Goal: Information Seeking & Learning: Learn about a topic

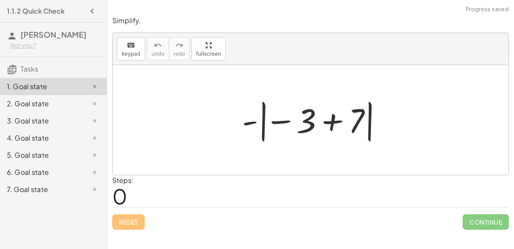
click at [276, 120] on div at bounding box center [314, 120] width 153 height 48
click at [247, 122] on div at bounding box center [314, 120] width 153 height 48
click at [310, 118] on div at bounding box center [314, 120] width 153 height 48
click at [333, 121] on div at bounding box center [314, 120] width 153 height 48
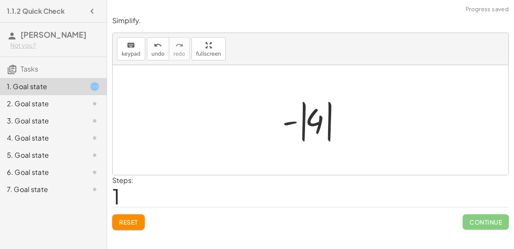
click at [313, 120] on div at bounding box center [314, 120] width 72 height 48
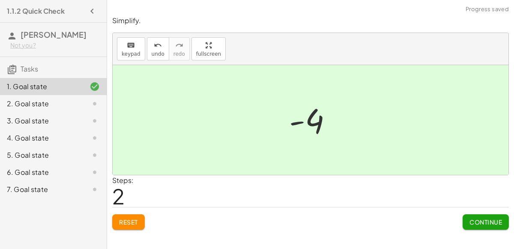
click at [487, 216] on button "Continue" at bounding box center [486, 221] width 46 height 15
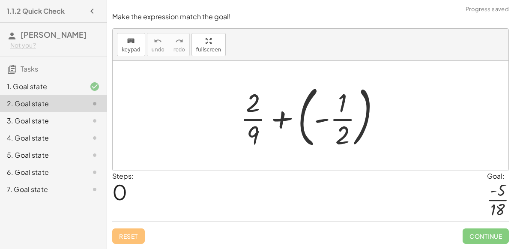
click at [279, 122] on div at bounding box center [314, 115] width 156 height 71
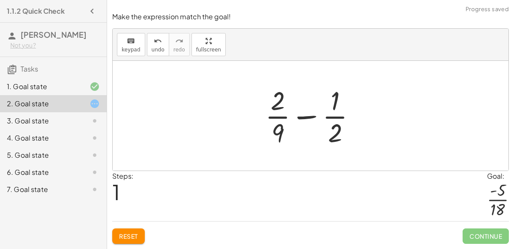
click at [309, 114] on div at bounding box center [314, 116] width 106 height 66
click at [334, 103] on div at bounding box center [314, 116] width 106 height 66
drag, startPoint x: 334, startPoint y: 103, endPoint x: 275, endPoint y: 97, distance: 59.5
click at [275, 97] on div at bounding box center [314, 116] width 106 height 66
drag, startPoint x: 337, startPoint y: 137, endPoint x: 273, endPoint y: 102, distance: 72.7
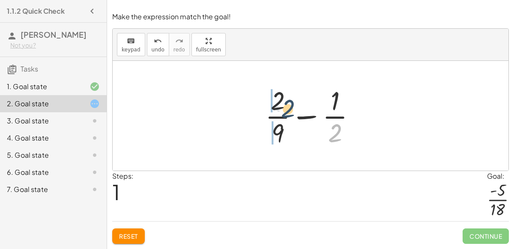
click at [273, 102] on div at bounding box center [314, 116] width 106 height 66
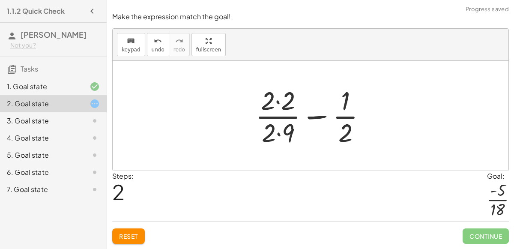
click at [310, 121] on div at bounding box center [314, 116] width 126 height 66
click at [313, 120] on div at bounding box center [314, 116] width 126 height 66
drag, startPoint x: 287, startPoint y: 129, endPoint x: 348, endPoint y: 110, distance: 64.0
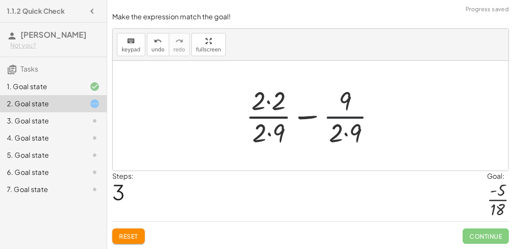
click at [346, 121] on div at bounding box center [314, 116] width 145 height 66
click at [133, 237] on span "Reset" at bounding box center [128, 236] width 19 height 8
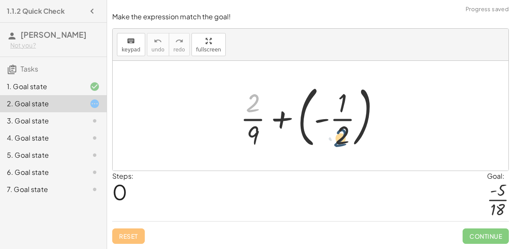
drag, startPoint x: 249, startPoint y: 106, endPoint x: 339, endPoint y: 141, distance: 97.0
click at [339, 141] on div at bounding box center [314, 115] width 156 height 71
drag, startPoint x: 339, startPoint y: 141, endPoint x: 256, endPoint y: 110, distance: 89.2
click at [256, 110] on div at bounding box center [314, 115] width 156 height 71
click at [285, 118] on div at bounding box center [314, 115] width 156 height 71
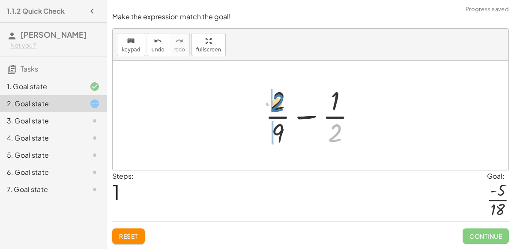
drag, startPoint x: 336, startPoint y: 129, endPoint x: 278, endPoint y: 99, distance: 65.2
click at [278, 99] on div at bounding box center [314, 116] width 106 height 66
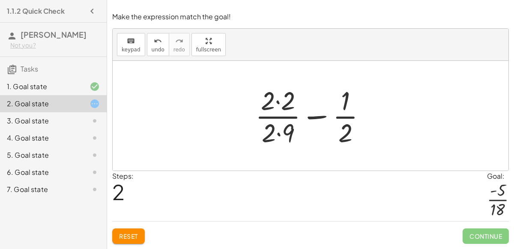
click at [277, 104] on div at bounding box center [314, 116] width 126 height 66
click at [340, 105] on div at bounding box center [314, 116] width 125 height 66
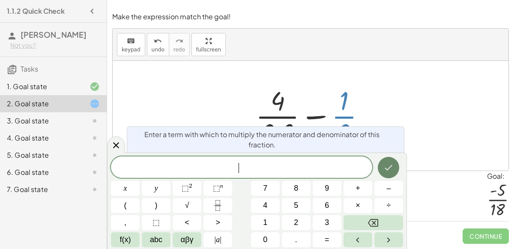
click at [392, 160] on button "Done" at bounding box center [388, 167] width 21 height 21
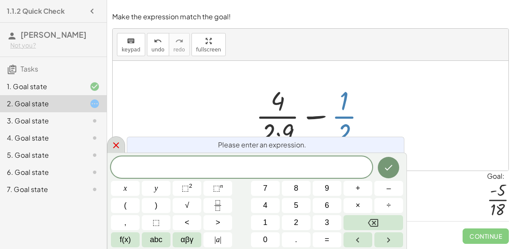
click at [115, 140] on div at bounding box center [116, 144] width 18 height 17
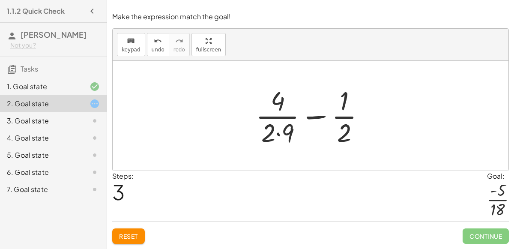
click at [274, 133] on div at bounding box center [314, 116] width 125 height 66
click at [276, 135] on div at bounding box center [314, 116] width 125 height 66
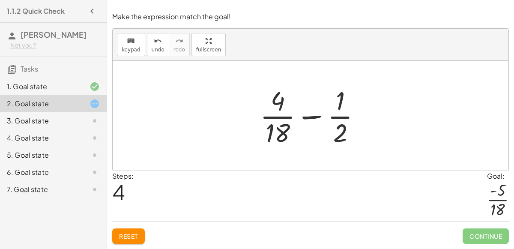
click at [315, 115] on div at bounding box center [314, 116] width 117 height 66
drag, startPoint x: 341, startPoint y: 105, endPoint x: 282, endPoint y: 108, distance: 59.7
click at [282, 108] on div at bounding box center [314, 116] width 117 height 66
drag, startPoint x: 333, startPoint y: 129, endPoint x: 273, endPoint y: 99, distance: 66.9
click at [273, 99] on div at bounding box center [314, 116] width 117 height 66
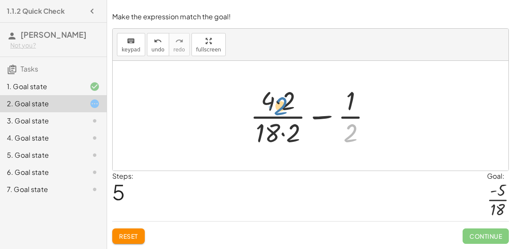
drag, startPoint x: 353, startPoint y: 128, endPoint x: 283, endPoint y: 101, distance: 74.9
click at [283, 101] on div at bounding box center [314, 116] width 137 height 66
drag, startPoint x: 349, startPoint y: 105, endPoint x: 276, endPoint y: 103, distance: 72.9
click at [276, 103] on div at bounding box center [314, 116] width 137 height 66
click at [321, 115] on div at bounding box center [314, 116] width 137 height 66
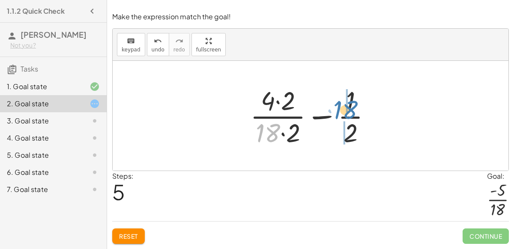
drag, startPoint x: 268, startPoint y: 130, endPoint x: 346, endPoint y: 107, distance: 80.9
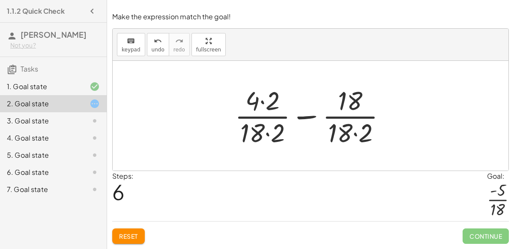
click at [269, 133] on div at bounding box center [314, 116] width 167 height 66
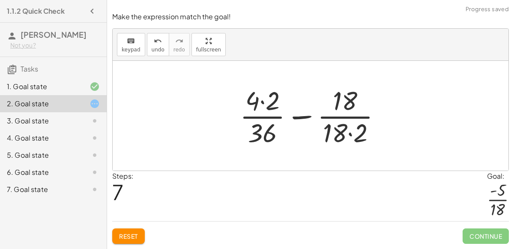
click at [350, 132] on div at bounding box center [314, 116] width 157 height 66
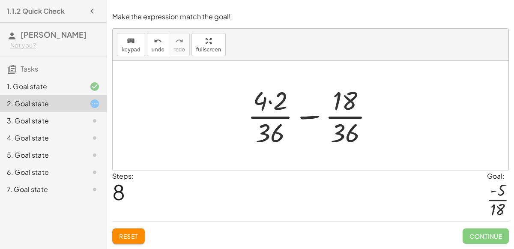
click at [270, 103] on div at bounding box center [313, 116] width 141 height 66
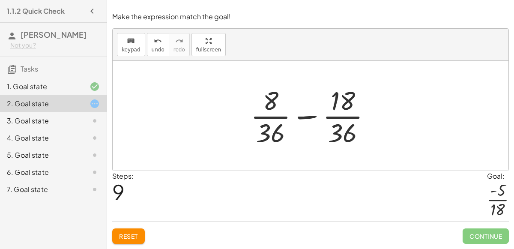
click at [302, 117] on div at bounding box center [314, 116] width 136 height 66
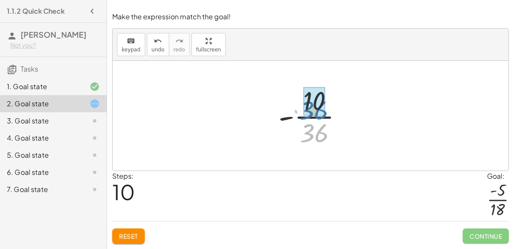
drag, startPoint x: 315, startPoint y: 128, endPoint x: 315, endPoint y: 105, distance: 23.1
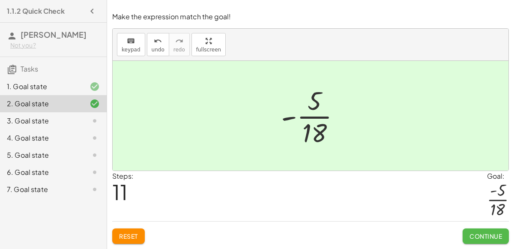
click at [481, 240] on span "Continue" at bounding box center [486, 236] width 33 height 8
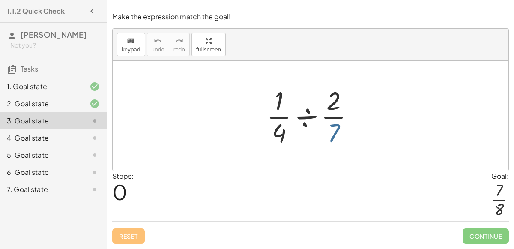
click at [334, 137] on div at bounding box center [313, 116] width 103 height 66
drag, startPoint x: 332, startPoint y: 95, endPoint x: 273, endPoint y: 126, distance: 66.3
click at [273, 126] on div at bounding box center [313, 116] width 103 height 66
click at [314, 113] on div at bounding box center [313, 116] width 103 height 66
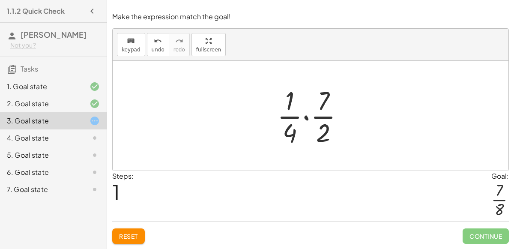
click at [306, 115] on div at bounding box center [314, 116] width 82 height 66
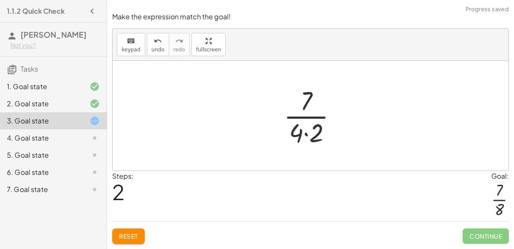
click at [307, 118] on div at bounding box center [313, 116] width 69 height 66
click at [306, 138] on div at bounding box center [313, 116] width 69 height 66
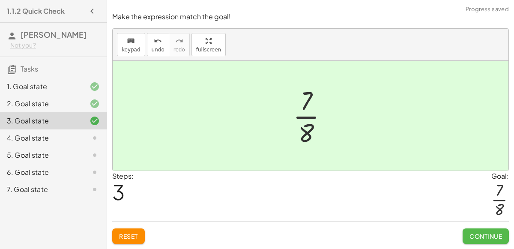
click at [485, 234] on span "Continue" at bounding box center [486, 236] width 33 height 8
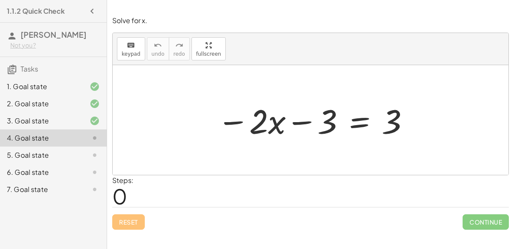
click at [293, 117] on div at bounding box center [314, 120] width 202 height 44
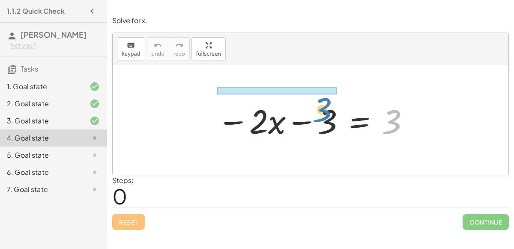
drag, startPoint x: 390, startPoint y: 120, endPoint x: 321, endPoint y: 109, distance: 70.4
click at [321, 109] on div at bounding box center [314, 120] width 202 height 44
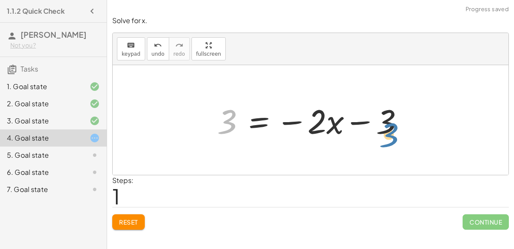
drag, startPoint x: 225, startPoint y: 121, endPoint x: 387, endPoint y: 134, distance: 162.4
click at [387, 134] on div at bounding box center [314, 120] width 202 height 44
click at [292, 123] on div at bounding box center [314, 120] width 202 height 44
click at [365, 122] on div at bounding box center [314, 120] width 202 height 44
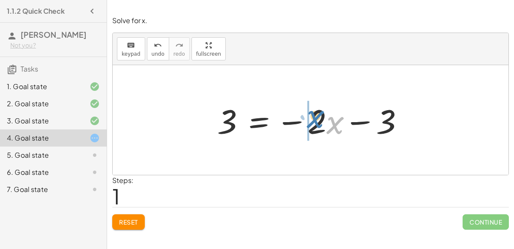
drag, startPoint x: 335, startPoint y: 125, endPoint x: 314, endPoint y: 119, distance: 21.8
click at [314, 119] on div at bounding box center [314, 120] width 202 height 44
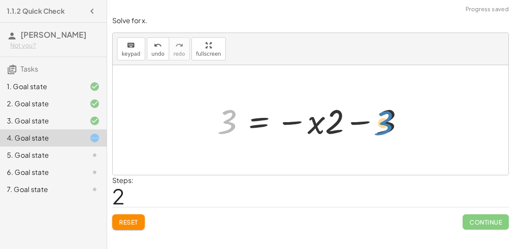
drag, startPoint x: 232, startPoint y: 121, endPoint x: 389, endPoint y: 123, distance: 156.8
click at [389, 123] on div at bounding box center [314, 120] width 202 height 44
click at [138, 216] on button "Reset" at bounding box center [128, 221] width 33 height 15
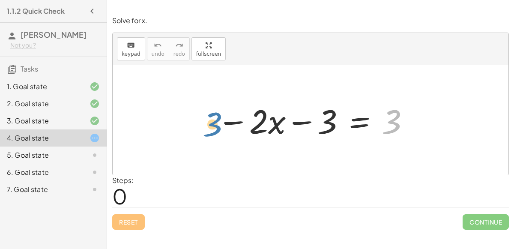
drag, startPoint x: 389, startPoint y: 122, endPoint x: 210, endPoint y: 125, distance: 179.6
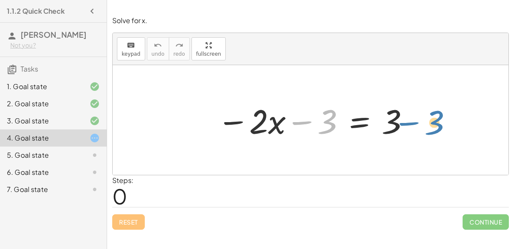
drag, startPoint x: 332, startPoint y: 118, endPoint x: 439, endPoint y: 120, distance: 107.1
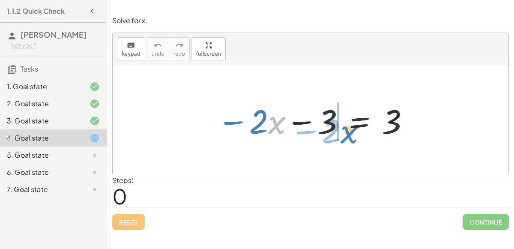
drag, startPoint x: 269, startPoint y: 123, endPoint x: 341, endPoint y: 131, distance: 72.0
click at [341, 131] on div at bounding box center [314, 120] width 202 height 44
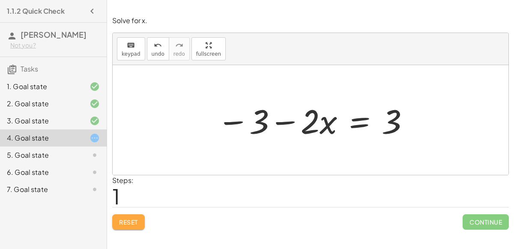
click at [135, 224] on span "Reset" at bounding box center [128, 222] width 19 height 8
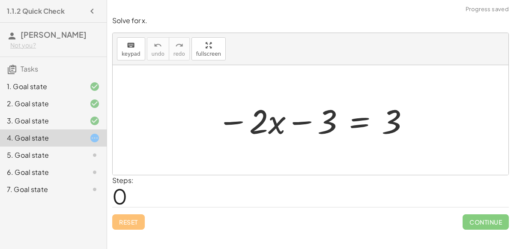
click at [350, 123] on div at bounding box center [314, 120] width 202 height 44
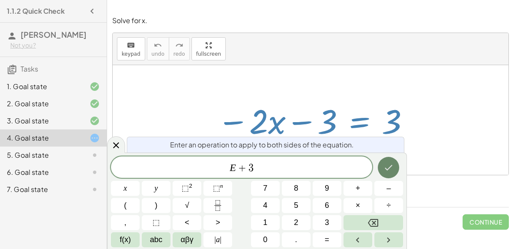
click at [394, 171] on icon "Done" at bounding box center [388, 167] width 10 height 10
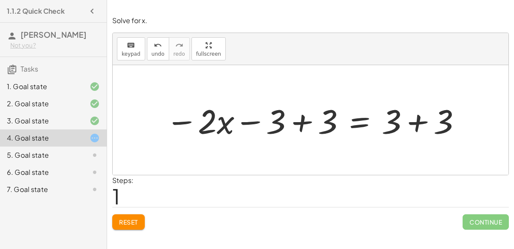
click at [413, 126] on div at bounding box center [314, 120] width 305 height 44
click at [305, 124] on div at bounding box center [288, 120] width 253 height 44
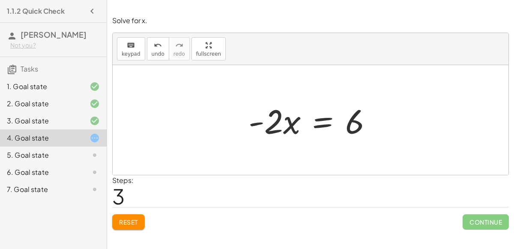
click at [318, 115] on div at bounding box center [313, 120] width 139 height 44
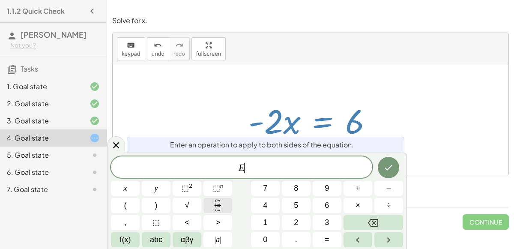
click at [214, 202] on icon "Fraction" at bounding box center [218, 205] width 11 height 11
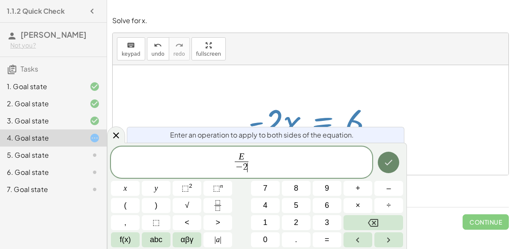
click at [394, 159] on icon "Done" at bounding box center [388, 162] width 10 height 10
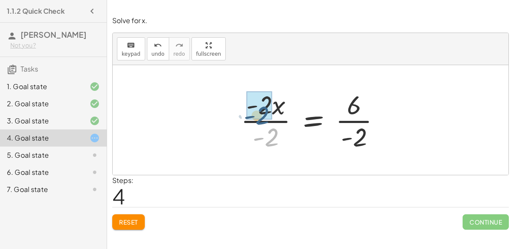
drag, startPoint x: 276, startPoint y: 137, endPoint x: 266, endPoint y: 112, distance: 26.7
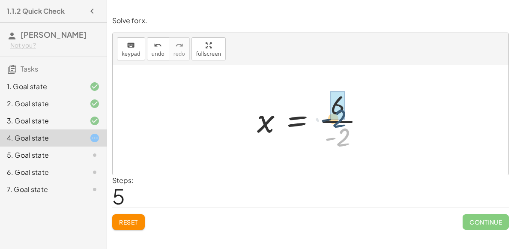
drag, startPoint x: 351, startPoint y: 137, endPoint x: 345, endPoint y: 96, distance: 40.7
click at [345, 96] on div at bounding box center [314, 120] width 123 height 66
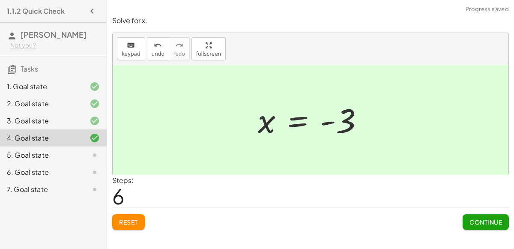
click at [482, 228] on button "Continue" at bounding box center [486, 221] width 46 height 15
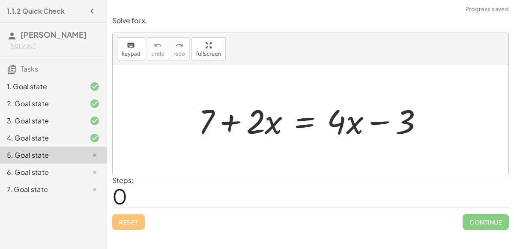
click at [412, 119] on div at bounding box center [314, 120] width 240 height 44
click at [409, 120] on div at bounding box center [314, 120] width 240 height 44
click at [344, 123] on div at bounding box center [314, 120] width 240 height 44
click at [334, 123] on div at bounding box center [314, 120] width 240 height 44
click at [246, 132] on div at bounding box center [314, 120] width 240 height 44
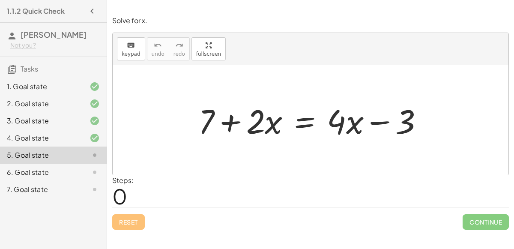
click at [233, 120] on div at bounding box center [314, 120] width 240 height 44
click at [324, 123] on div at bounding box center [314, 120] width 240 height 44
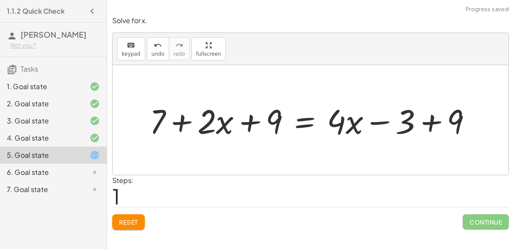
click at [433, 128] on div at bounding box center [314, 120] width 338 height 44
click at [253, 124] on div at bounding box center [289, 120] width 289 height 44
click at [249, 123] on div at bounding box center [289, 120] width 289 height 44
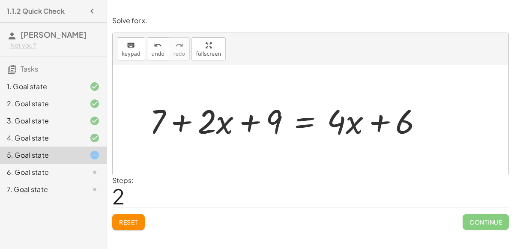
click at [177, 126] on div at bounding box center [289, 120] width 289 height 44
click at [347, 119] on div at bounding box center [289, 120] width 289 height 44
click at [381, 122] on div at bounding box center [289, 120] width 289 height 44
drag, startPoint x: 401, startPoint y: 124, endPoint x: 275, endPoint y: 121, distance: 126.4
click at [275, 121] on div at bounding box center [289, 120] width 289 height 44
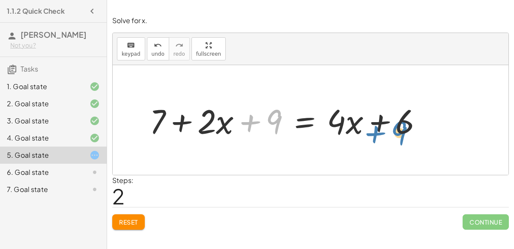
drag, startPoint x: 275, startPoint y: 121, endPoint x: 408, endPoint y: 129, distance: 133.5
click at [408, 129] on div at bounding box center [289, 120] width 289 height 44
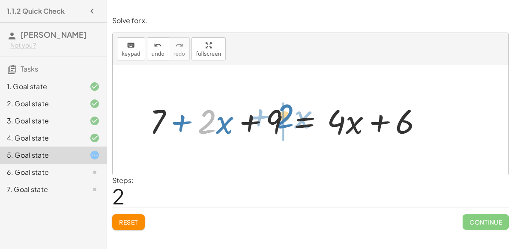
drag, startPoint x: 201, startPoint y: 121, endPoint x: 279, endPoint y: 116, distance: 77.3
click at [279, 116] on div at bounding box center [289, 120] width 289 height 44
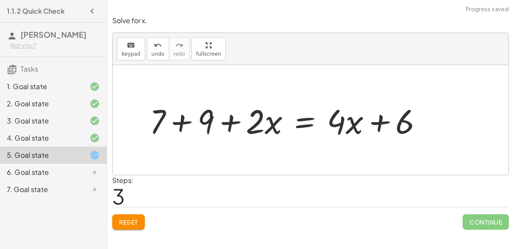
click at [177, 123] on div at bounding box center [289, 120] width 289 height 44
click at [228, 123] on div at bounding box center [306, 120] width 255 height 44
click at [306, 117] on div at bounding box center [306, 120] width 255 height 44
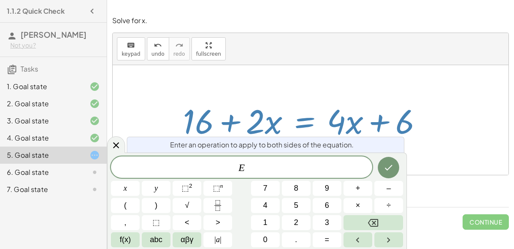
click at [382, 126] on div at bounding box center [306, 120] width 255 height 44
click at [394, 120] on div at bounding box center [306, 120] width 255 height 44
click at [392, 159] on button "Done" at bounding box center [388, 167] width 21 height 21
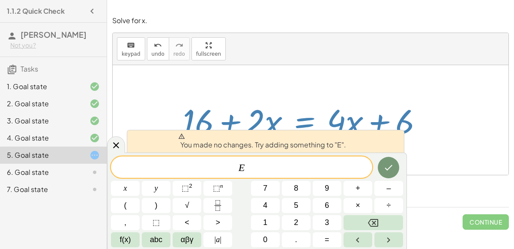
click at [419, 148] on div at bounding box center [311, 120] width 396 height 110
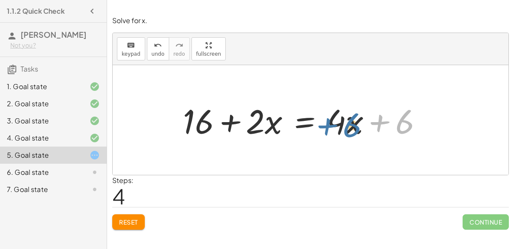
drag, startPoint x: 406, startPoint y: 129, endPoint x: 348, endPoint y: 133, distance: 57.9
click at [348, 133] on div at bounding box center [306, 120] width 255 height 44
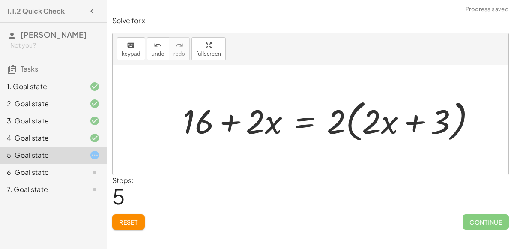
click at [412, 123] on div at bounding box center [333, 120] width 308 height 49
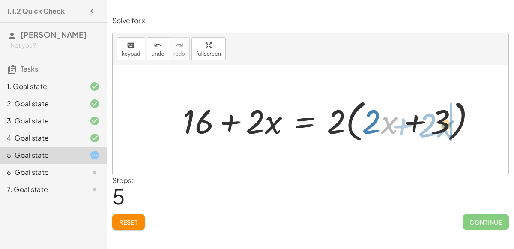
drag, startPoint x: 386, startPoint y: 129, endPoint x: 443, endPoint y: 132, distance: 57.9
click at [443, 132] on div at bounding box center [333, 120] width 308 height 49
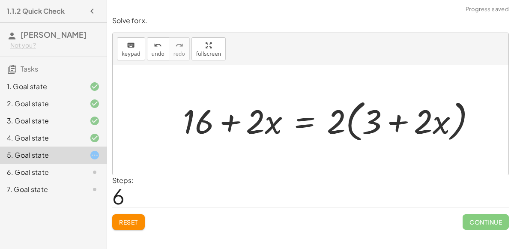
click at [391, 122] on div at bounding box center [333, 120] width 308 height 49
click at [129, 218] on span "Reset" at bounding box center [128, 222] width 19 height 8
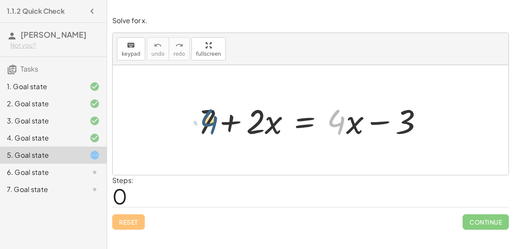
drag, startPoint x: 342, startPoint y: 124, endPoint x: 211, endPoint y: 123, distance: 131.1
click at [211, 123] on div at bounding box center [314, 120] width 240 height 44
drag, startPoint x: 207, startPoint y: 123, endPoint x: 255, endPoint y: 125, distance: 48.5
click at [255, 125] on div at bounding box center [314, 120] width 240 height 44
click at [235, 123] on div at bounding box center [314, 120] width 240 height 44
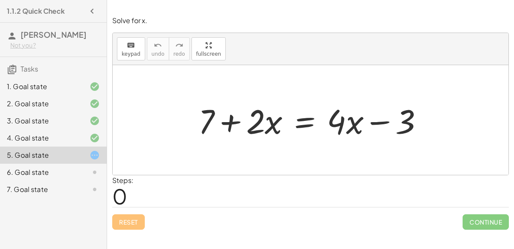
click at [295, 119] on div at bounding box center [314, 120] width 240 height 44
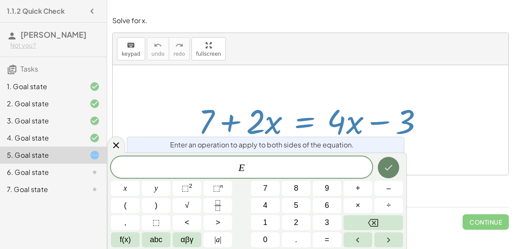
click at [392, 164] on icon "Done" at bounding box center [388, 167] width 10 height 10
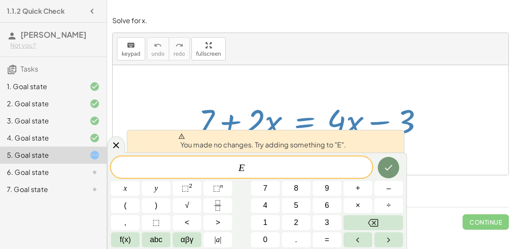
click at [457, 134] on div at bounding box center [311, 120] width 396 height 110
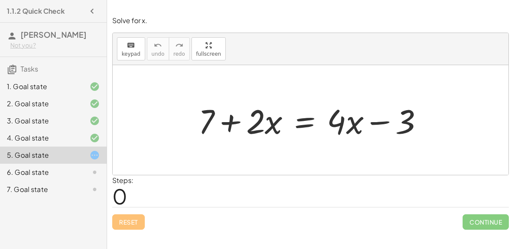
click at [379, 120] on div at bounding box center [314, 120] width 240 height 44
drag, startPoint x: 406, startPoint y: 121, endPoint x: 322, endPoint y: 120, distance: 84.4
click at [322, 120] on div at bounding box center [314, 120] width 240 height 44
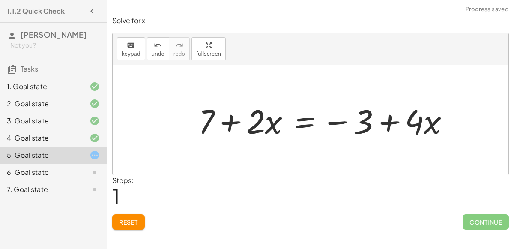
click at [312, 122] on div at bounding box center [327, 120] width 267 height 44
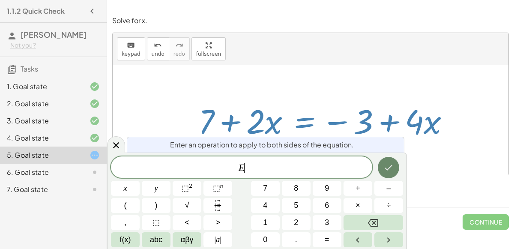
click at [389, 160] on button "Done" at bounding box center [388, 167] width 21 height 21
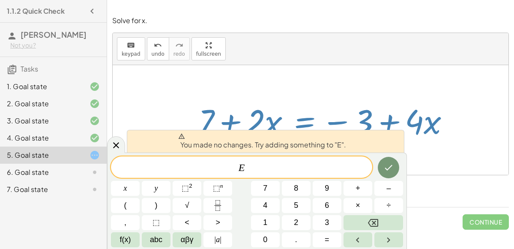
click at [420, 129] on div at bounding box center [327, 120] width 267 height 44
click at [394, 164] on icon "Done" at bounding box center [388, 167] width 10 height 10
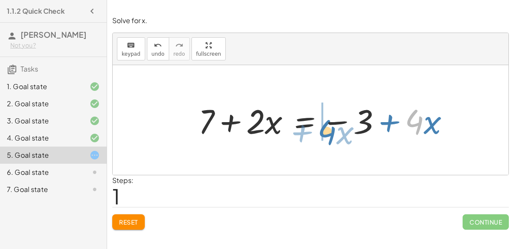
drag, startPoint x: 414, startPoint y: 121, endPoint x: 327, endPoint y: 129, distance: 86.9
click at [327, 129] on div at bounding box center [327, 120] width 267 height 44
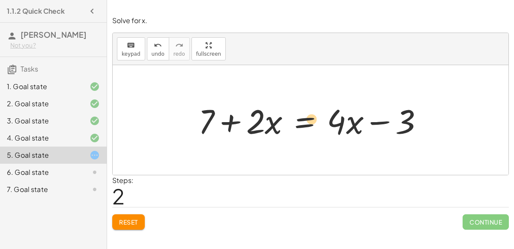
drag, startPoint x: 250, startPoint y: 123, endPoint x: 309, endPoint y: 121, distance: 59.2
click at [309, 121] on div at bounding box center [314, 120] width 240 height 44
drag, startPoint x: 258, startPoint y: 128, endPoint x: 369, endPoint y: 125, distance: 111.0
click at [369, 125] on div at bounding box center [314, 120] width 240 height 44
click at [69, 174] on div "6. Goal state" at bounding box center [41, 172] width 69 height 10
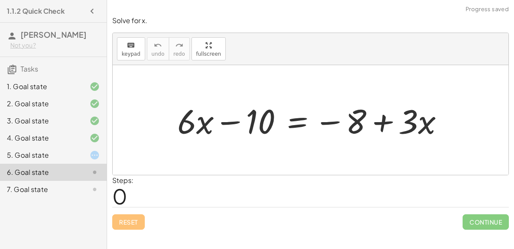
click at [231, 118] on div at bounding box center [314, 120] width 282 height 44
click at [333, 122] on div at bounding box center [314, 120] width 282 height 44
click at [388, 120] on div at bounding box center [314, 120] width 282 height 44
drag, startPoint x: 414, startPoint y: 124, endPoint x: 423, endPoint y: 126, distance: 8.7
click at [423, 126] on div at bounding box center [314, 120] width 282 height 44
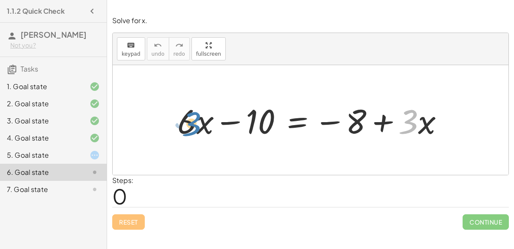
drag, startPoint x: 413, startPoint y: 121, endPoint x: 187, endPoint y: 123, distance: 225.8
click at [187, 123] on div at bounding box center [314, 120] width 282 height 44
drag, startPoint x: 184, startPoint y: 123, endPoint x: 405, endPoint y: 127, distance: 221.6
click at [405, 127] on div at bounding box center [314, 120] width 282 height 44
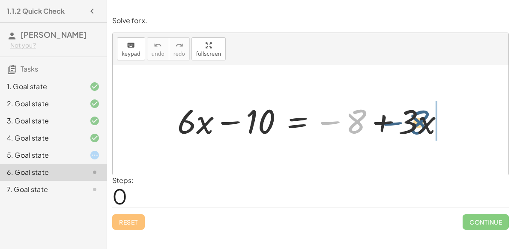
drag, startPoint x: 351, startPoint y: 117, endPoint x: 413, endPoint y: 118, distance: 62.1
click at [413, 118] on div at bounding box center [314, 120] width 282 height 44
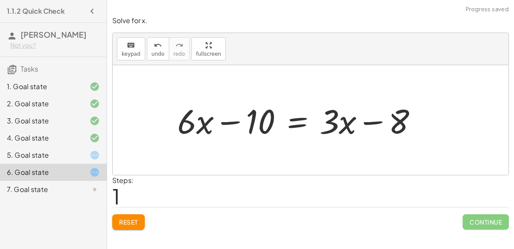
click at [364, 122] on div at bounding box center [300, 120] width 255 height 44
click at [330, 127] on div at bounding box center [300, 120] width 255 height 44
drag, startPoint x: 332, startPoint y: 127, endPoint x: 254, endPoint y: 129, distance: 78.4
click at [254, 129] on div at bounding box center [300, 120] width 255 height 44
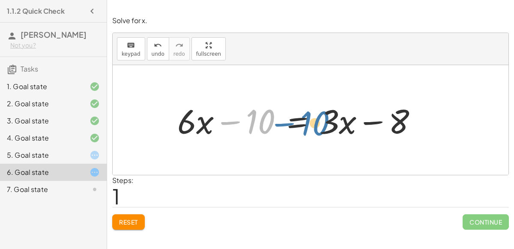
drag, startPoint x: 230, startPoint y: 120, endPoint x: 293, endPoint y: 123, distance: 63.5
click at [293, 123] on div at bounding box center [300, 120] width 255 height 44
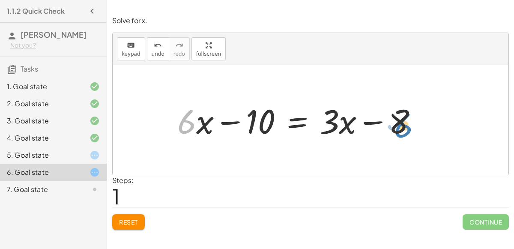
drag, startPoint x: 180, startPoint y: 114, endPoint x: 398, endPoint y: 116, distance: 217.7
click at [398, 116] on div at bounding box center [300, 120] width 255 height 44
click at [296, 122] on div at bounding box center [300, 120] width 255 height 44
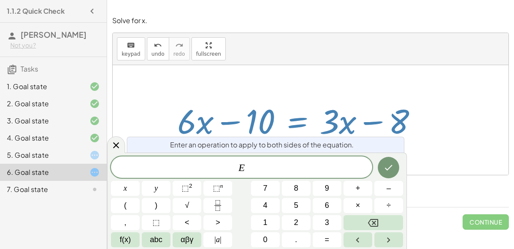
click at [296, 122] on div at bounding box center [300, 120] width 255 height 44
click at [79, 152] on div at bounding box center [88, 155] width 24 height 10
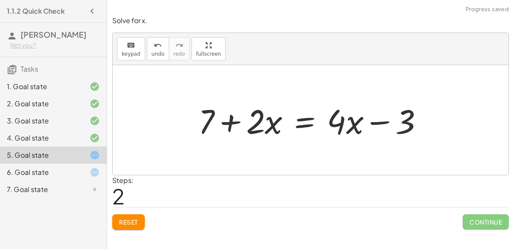
click at [95, 155] on icon at bounding box center [95, 155] width 10 height 10
click at [96, 156] on icon at bounding box center [95, 155] width 10 height 10
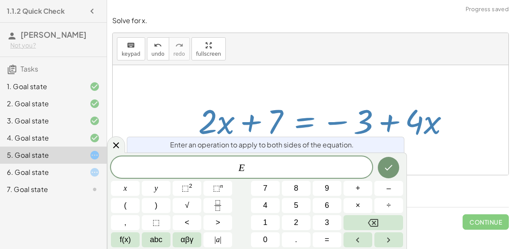
click at [140, 181] on div at bounding box center [125, 188] width 29 height 15
click at [394, 173] on button "Done" at bounding box center [388, 167] width 21 height 21
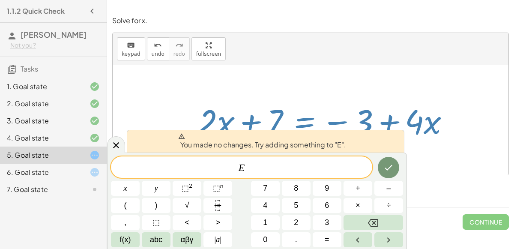
click at [418, 96] on div "+ 7 + · 2 · x = + · 4 · x − 3 + 7 + · 2 · x = − 3 + · 4 · x + 7 + · 2 · x = + ·…" at bounding box center [324, 120] width 277 height 48
click at [117, 143] on icon at bounding box center [116, 145] width 10 height 10
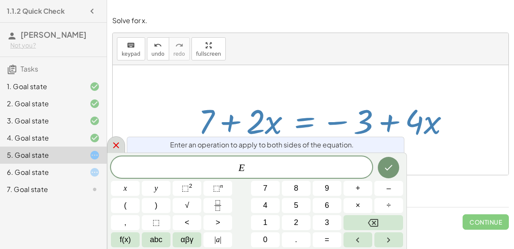
click at [386, 167] on icon "Done" at bounding box center [388, 167] width 10 height 10
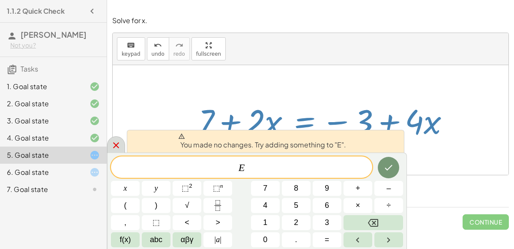
click at [117, 145] on icon at bounding box center [116, 145] width 10 height 10
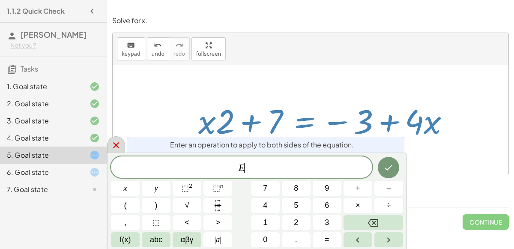
click at [393, 170] on icon "Done" at bounding box center [388, 167] width 10 height 10
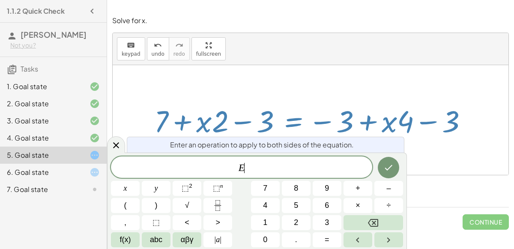
click at [140, 181] on div at bounding box center [125, 188] width 29 height 15
click at [390, 164] on icon "Done" at bounding box center [388, 167] width 10 height 10
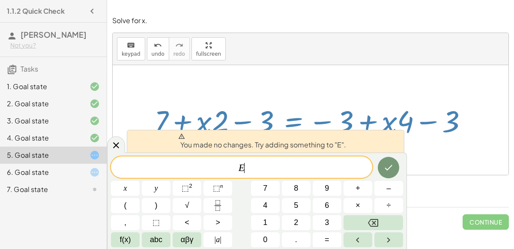
click at [384, 174] on button "Done" at bounding box center [388, 167] width 21 height 21
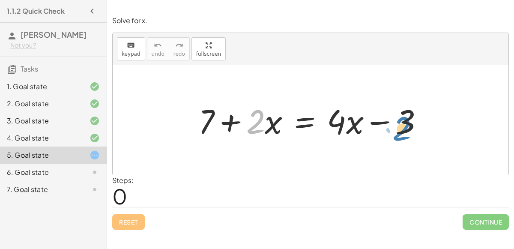
drag, startPoint x: 252, startPoint y: 125, endPoint x: 405, endPoint y: 129, distance: 152.6
click at [405, 129] on div at bounding box center [314, 120] width 240 height 44
click at [304, 147] on icon at bounding box center [305, 150] width 8 height 7
click at [273, 152] on div "+" at bounding box center [271, 150] width 14 height 14
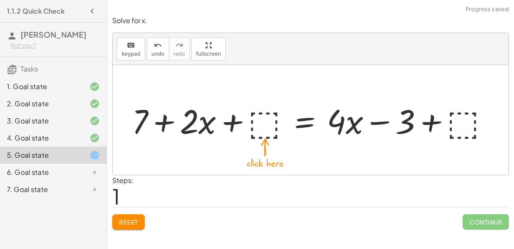
click at [270, 117] on div at bounding box center [314, 120] width 373 height 44
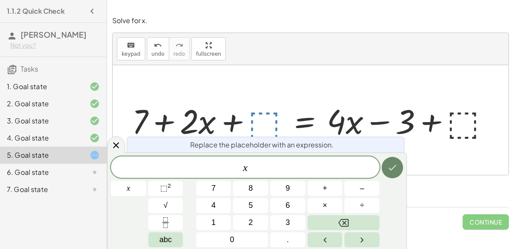
click at [394, 172] on icon "Done" at bounding box center [392, 167] width 10 height 10
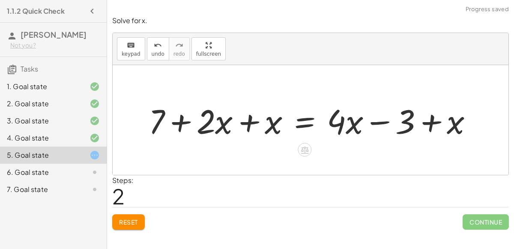
click at [254, 120] on div at bounding box center [314, 120] width 340 height 44
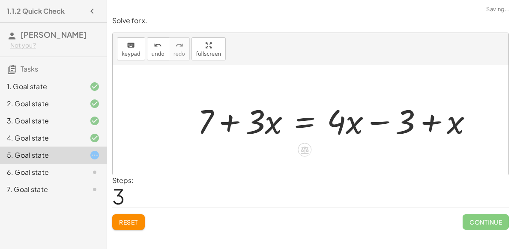
click at [229, 123] on div at bounding box center [338, 120] width 291 height 44
click at [365, 124] on div at bounding box center [338, 120] width 291 height 44
click at [423, 126] on div at bounding box center [338, 120] width 291 height 44
drag, startPoint x: 255, startPoint y: 130, endPoint x: 406, endPoint y: 128, distance: 151.3
click at [406, 128] on div at bounding box center [338, 120] width 291 height 44
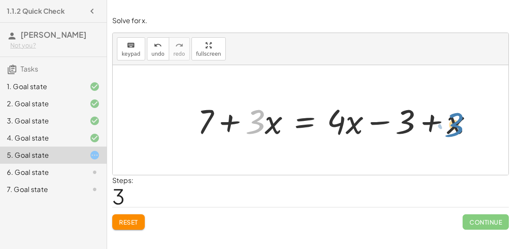
drag, startPoint x: 264, startPoint y: 120, endPoint x: 464, endPoint y: 122, distance: 199.7
click at [464, 122] on div at bounding box center [338, 120] width 291 height 44
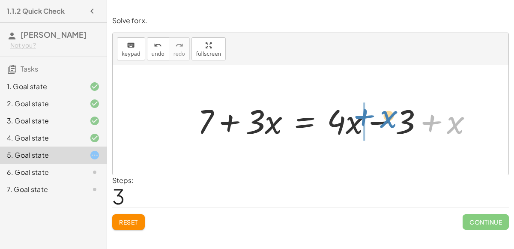
drag, startPoint x: 459, startPoint y: 123, endPoint x: 392, endPoint y: 117, distance: 67.5
click at [392, 117] on div at bounding box center [338, 120] width 291 height 44
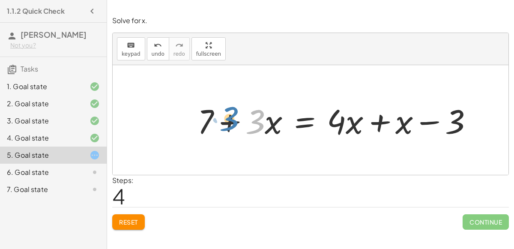
drag, startPoint x: 260, startPoint y: 126, endPoint x: 243, endPoint y: 131, distance: 17.1
click at [243, 131] on div at bounding box center [338, 120] width 291 height 44
click at [132, 213] on div "Reset Continue" at bounding box center [310, 218] width 397 height 23
click at [150, 218] on div "Reset Continue" at bounding box center [310, 218] width 397 height 23
click at [0, 0] on div "Solve for x. keyboard keypad undo undo redo redo fullscreen + 7 + · 2 · x = + ·…" at bounding box center [0, 0] width 0 height 0
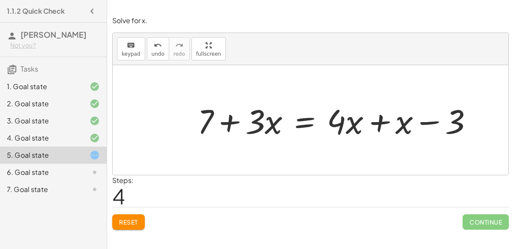
click at [128, 219] on span "Reset" at bounding box center [128, 222] width 19 height 8
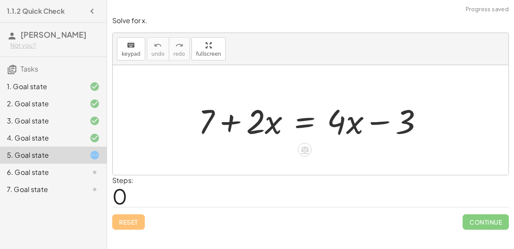
click at [274, 126] on div at bounding box center [314, 120] width 240 height 44
click at [230, 121] on div at bounding box center [314, 120] width 240 height 44
click at [297, 127] on div at bounding box center [314, 120] width 240 height 44
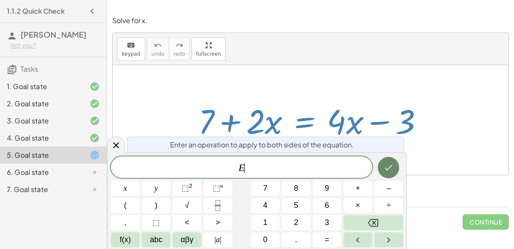
click at [386, 164] on icon "Done" at bounding box center [388, 167] width 10 height 10
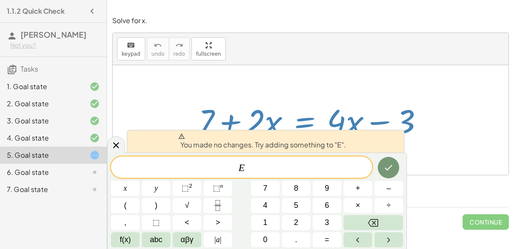
click at [382, 132] on div "You made no changes. Try adding something to "E"." at bounding box center [266, 141] width 278 height 23
click at [120, 143] on icon at bounding box center [116, 145] width 10 height 10
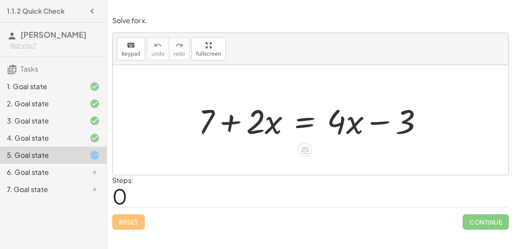
click at [342, 119] on div at bounding box center [314, 120] width 240 height 44
click at [348, 121] on div at bounding box center [314, 120] width 240 height 44
drag, startPoint x: 254, startPoint y: 130, endPoint x: 207, endPoint y: 131, distance: 46.3
click at [207, 131] on div at bounding box center [314, 120] width 240 height 44
drag, startPoint x: 207, startPoint y: 128, endPoint x: 286, endPoint y: 130, distance: 78.9
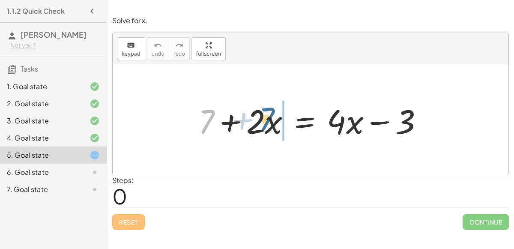
click at [286, 130] on div at bounding box center [314, 120] width 240 height 44
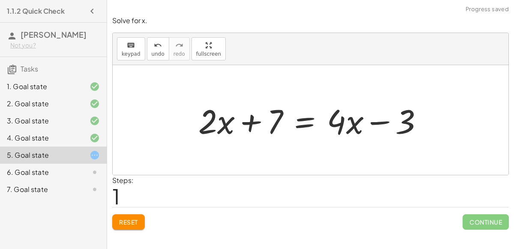
click at [101, 171] on div "6. Goal state" at bounding box center [53, 172] width 107 height 17
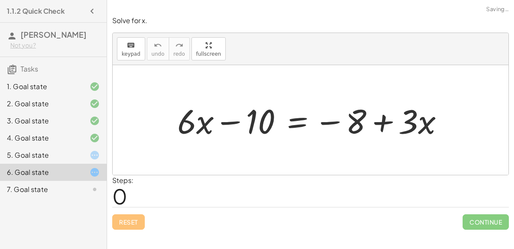
click at [91, 184] on icon at bounding box center [95, 189] width 10 height 10
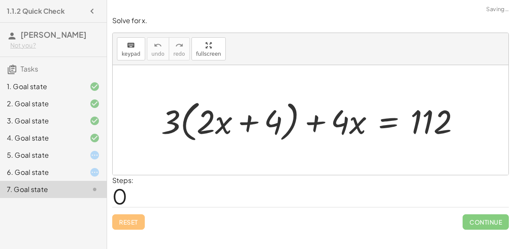
click at [87, 157] on div at bounding box center [88, 155] width 24 height 10
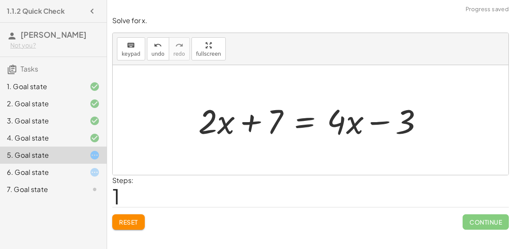
click at [258, 124] on div at bounding box center [314, 120] width 240 height 44
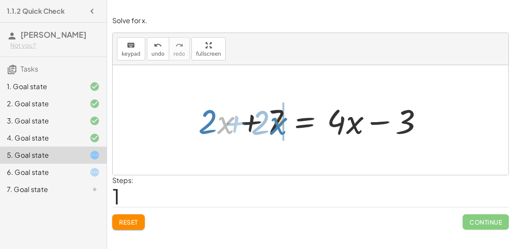
drag, startPoint x: 221, startPoint y: 124, endPoint x: 275, endPoint y: 125, distance: 54.0
click at [275, 125] on div at bounding box center [314, 120] width 240 height 44
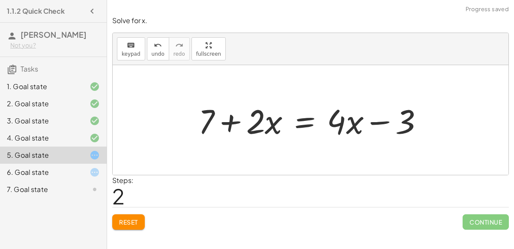
click at [224, 126] on div at bounding box center [314, 120] width 240 height 44
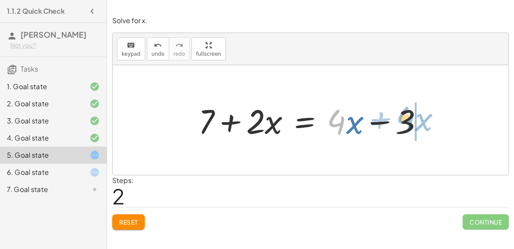
drag, startPoint x: 343, startPoint y: 112, endPoint x: 415, endPoint y: 110, distance: 72.0
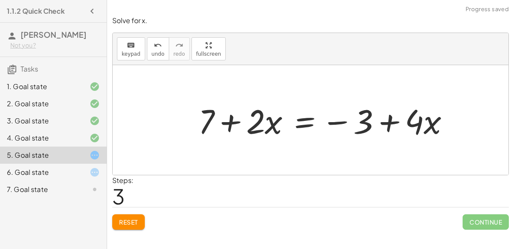
click at [396, 117] on div at bounding box center [327, 120] width 267 height 44
click at [342, 120] on div at bounding box center [327, 120] width 267 height 44
click at [309, 120] on div at bounding box center [327, 120] width 267 height 44
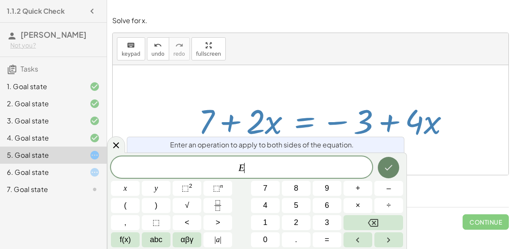
click at [382, 166] on button "Done" at bounding box center [388, 167] width 21 height 21
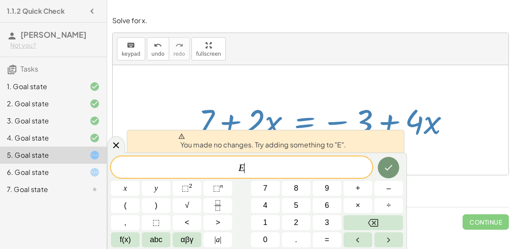
click at [357, 69] on div at bounding box center [311, 120] width 396 height 110
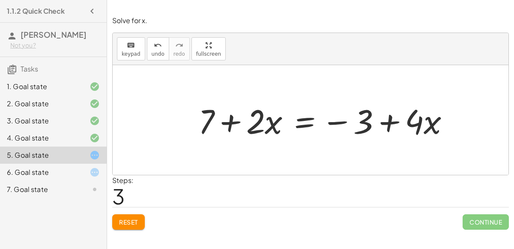
click at [213, 116] on div at bounding box center [327, 120] width 267 height 44
click at [228, 115] on div at bounding box center [327, 120] width 267 height 44
click at [207, 112] on div at bounding box center [327, 120] width 267 height 44
click at [269, 131] on div at bounding box center [327, 120] width 267 height 44
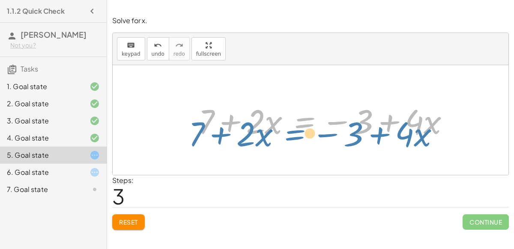
drag, startPoint x: 300, startPoint y: 127, endPoint x: 298, endPoint y: 139, distance: 11.7
click at [298, 139] on div at bounding box center [327, 120] width 267 height 44
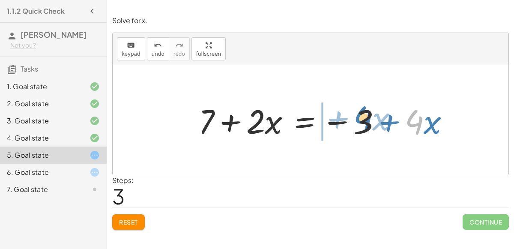
drag, startPoint x: 409, startPoint y: 117, endPoint x: 357, endPoint y: 114, distance: 52.4
click at [357, 114] on div at bounding box center [327, 120] width 267 height 44
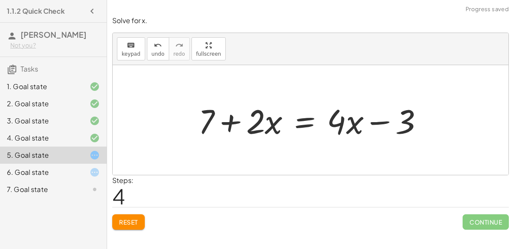
click at [360, 120] on div at bounding box center [314, 120] width 240 height 44
click at [372, 123] on div at bounding box center [314, 120] width 240 height 44
click at [291, 117] on div at bounding box center [314, 120] width 240 height 44
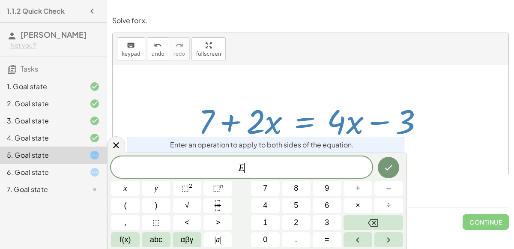
click at [306, 90] on div at bounding box center [311, 120] width 396 height 110
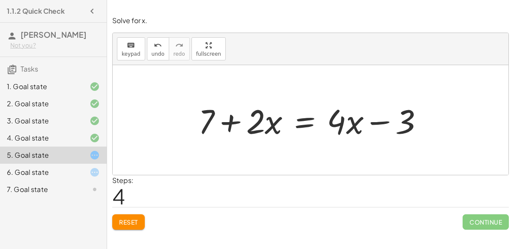
click at [236, 118] on div at bounding box center [314, 120] width 240 height 44
drag, startPoint x: 210, startPoint y: 119, endPoint x: 270, endPoint y: 123, distance: 60.5
click at [270, 123] on div at bounding box center [314, 120] width 240 height 44
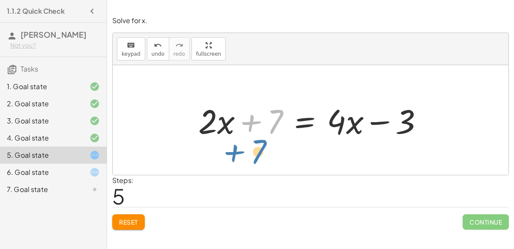
drag, startPoint x: 273, startPoint y: 117, endPoint x: 274, endPoint y: 123, distance: 6.6
click at [274, 123] on div at bounding box center [314, 120] width 240 height 44
drag, startPoint x: 201, startPoint y: 121, endPoint x: 187, endPoint y: 124, distance: 14.0
click at [187, 124] on div "+ 7 + · 2 · x = + · 4 · x − 3 + · 2 · x + 7 = + · 4 · x − 3 + 7 + · 2 · x = + ·…" at bounding box center [311, 120] width 251 height 48
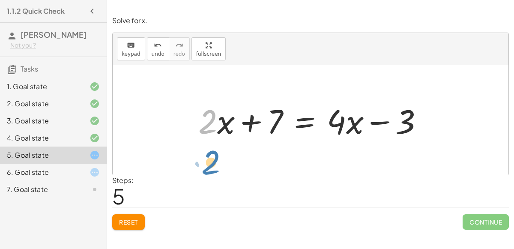
drag, startPoint x: 208, startPoint y: 124, endPoint x: 215, endPoint y: 129, distance: 8.6
click at [215, 129] on div at bounding box center [314, 120] width 240 height 44
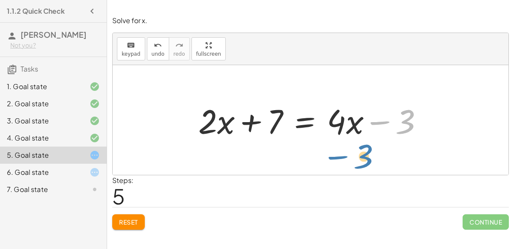
drag, startPoint x: 409, startPoint y: 116, endPoint x: 479, endPoint y: 187, distance: 99.7
click at [0, 0] on div "Solve for x. keyboard keypad undo undo redo redo fullscreen + 7 + · 2 · x = + ·…" at bounding box center [0, 0] width 0 height 0
click at [133, 218] on span "Reset" at bounding box center [128, 222] width 19 height 8
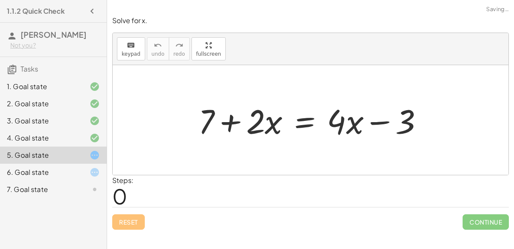
click at [223, 129] on div at bounding box center [314, 120] width 240 height 44
click at [211, 126] on div at bounding box center [314, 120] width 240 height 44
click at [207, 57] on button "fullscreen" at bounding box center [209, 48] width 34 height 23
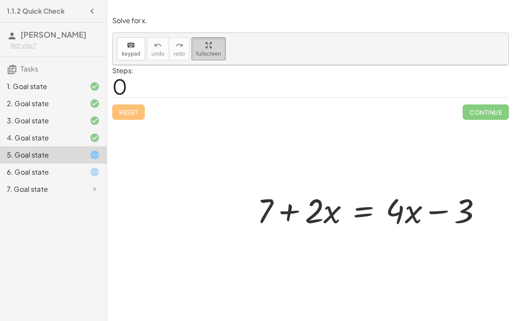
click at [192, 37] on button "fullscreen" at bounding box center [209, 48] width 34 height 23
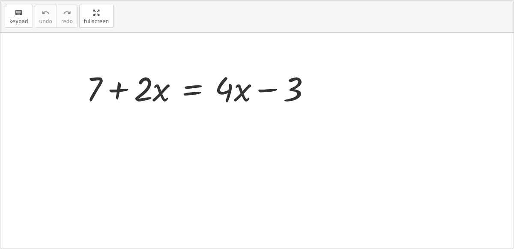
click at [303, 110] on div at bounding box center [202, 88] width 240 height 44
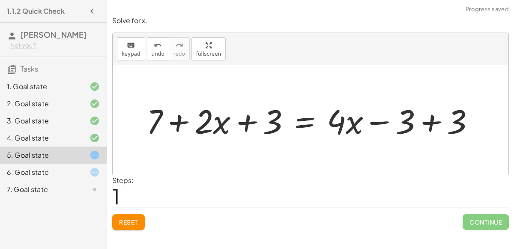
click at [242, 119] on div at bounding box center [314, 120] width 344 height 44
click at [421, 122] on div at bounding box center [314, 120] width 344 height 44
click at [254, 122] on div at bounding box center [262, 120] width 240 height 44
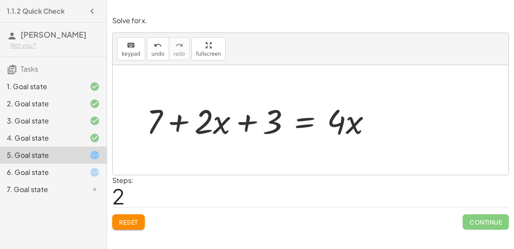
click at [177, 127] on div at bounding box center [262, 120] width 240 height 44
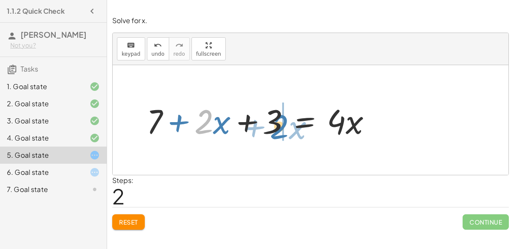
drag, startPoint x: 196, startPoint y: 126, endPoint x: 272, endPoint y: 131, distance: 76.0
click at [272, 131] on div at bounding box center [262, 120] width 240 height 44
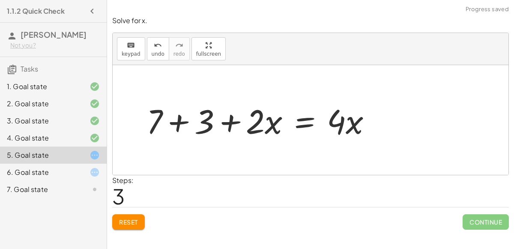
click at [223, 121] on div at bounding box center [262, 120] width 240 height 44
click at [185, 123] on div at bounding box center [262, 120] width 240 height 44
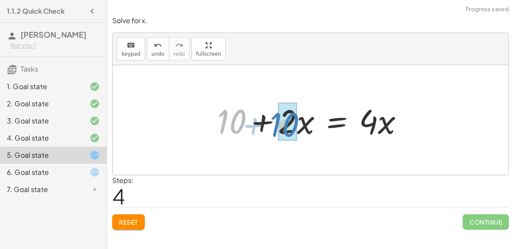
drag, startPoint x: 234, startPoint y: 122, endPoint x: 287, endPoint y: 125, distance: 52.8
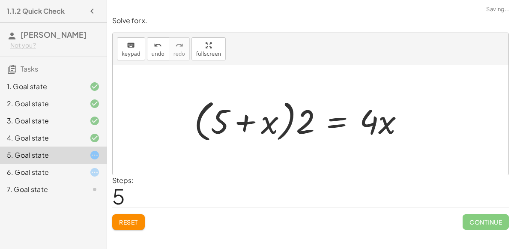
click at [271, 125] on div at bounding box center [302, 120] width 225 height 49
click at [249, 123] on div at bounding box center [302, 120] width 225 height 49
drag, startPoint x: 268, startPoint y: 122, endPoint x: 364, endPoint y: 137, distance: 97.1
click at [364, 137] on div at bounding box center [302, 120] width 225 height 49
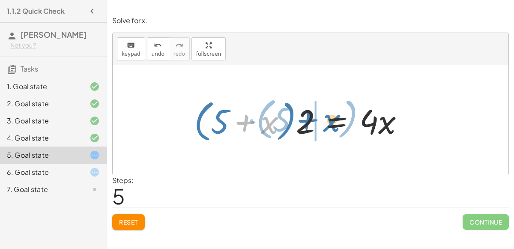
drag, startPoint x: 249, startPoint y: 123, endPoint x: 313, endPoint y: 120, distance: 64.7
click at [313, 120] on div at bounding box center [302, 120] width 225 height 49
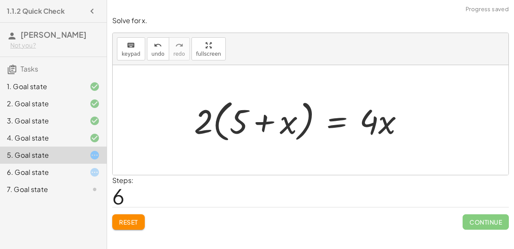
click at [261, 119] on div at bounding box center [302, 120] width 225 height 49
click at [210, 119] on div at bounding box center [302, 120] width 225 height 49
drag, startPoint x: 210, startPoint y: 119, endPoint x: 321, endPoint y: 116, distance: 111.0
click at [321, 116] on div at bounding box center [302, 120] width 225 height 49
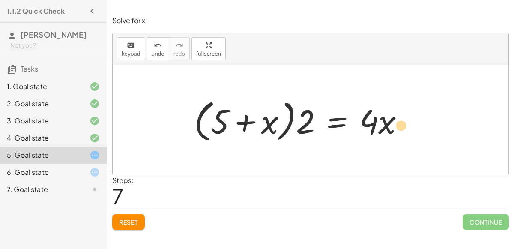
drag, startPoint x: 267, startPoint y: 126, endPoint x: 390, endPoint y: 129, distance: 123.9
click at [390, 129] on div at bounding box center [302, 120] width 225 height 49
drag, startPoint x: 384, startPoint y: 128, endPoint x: 448, endPoint y: 155, distance: 69.5
click at [448, 155] on div "+ 7 + · 2 · x = + · 4 · x − 3 + 7 + · 2 · x + 3 = + · 4 · x − 3 + 3 + 7 + · 2 ·…" at bounding box center [311, 120] width 396 height 110
click at [288, 126] on div at bounding box center [302, 120] width 225 height 49
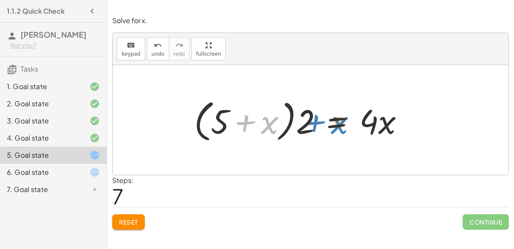
drag, startPoint x: 243, startPoint y: 126, endPoint x: 312, endPoint y: 125, distance: 69.0
click at [312, 125] on div at bounding box center [302, 120] width 225 height 49
click at [154, 45] on icon "undo" at bounding box center [158, 45] width 8 height 10
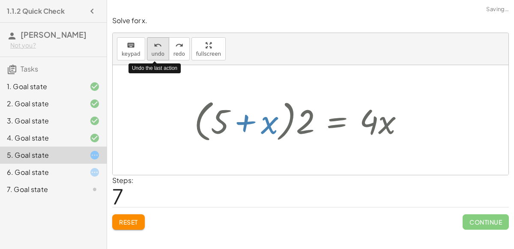
click at [154, 45] on icon "undo" at bounding box center [158, 45] width 8 height 10
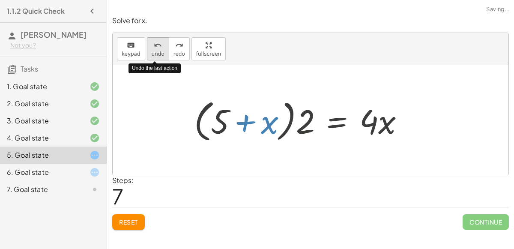
click at [154, 45] on icon "undo" at bounding box center [158, 45] width 8 height 10
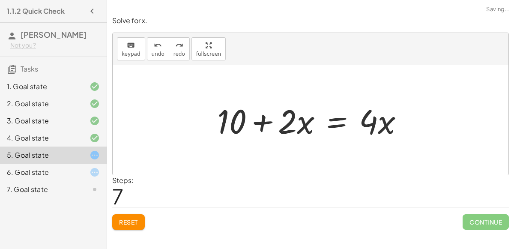
click at [260, 122] on div at bounding box center [314, 120] width 202 height 44
click at [328, 127] on div at bounding box center [314, 120] width 202 height 44
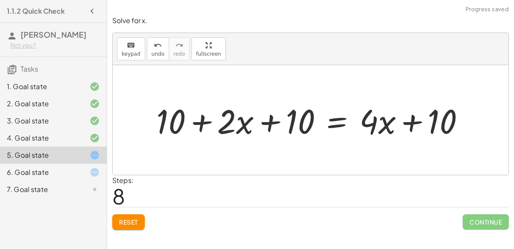
click at [413, 121] on div at bounding box center [314, 120] width 324 height 44
click at [274, 120] on div at bounding box center [314, 120] width 324 height 44
click at [195, 123] on div at bounding box center [314, 120] width 324 height 44
click at [152, 52] on span "undo" at bounding box center [158, 54] width 13 height 6
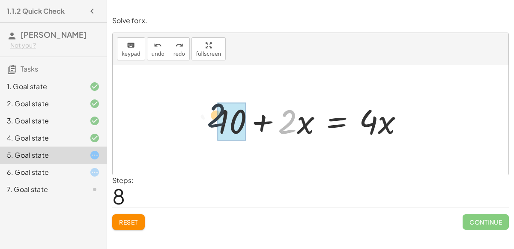
drag, startPoint x: 283, startPoint y: 120, endPoint x: 212, endPoint y: 115, distance: 70.9
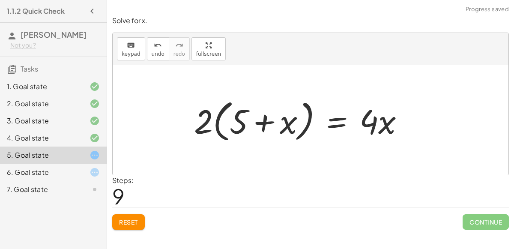
click at [270, 121] on div at bounding box center [302, 120] width 225 height 49
drag, startPoint x: 286, startPoint y: 122, endPoint x: 231, endPoint y: 127, distance: 55.1
click at [231, 127] on div at bounding box center [302, 120] width 225 height 49
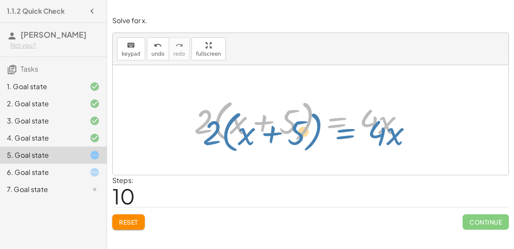
drag, startPoint x: 335, startPoint y: 129, endPoint x: 364, endPoint y: 147, distance: 33.4
click at [364, 147] on div "+ 7 + · 2 · x = + · 4 · x − 3 + 7 + · 2 · x + 3 = + · 4 · x − 3 + 3 + 7 + · 2 ·…" at bounding box center [311, 120] width 396 height 110
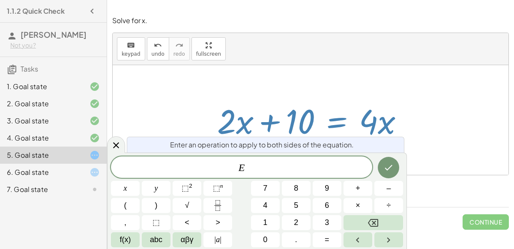
click at [389, 168] on icon "Done" at bounding box center [389, 168] width 8 height 6
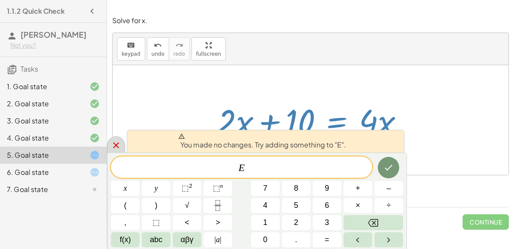
click at [111, 141] on icon at bounding box center [116, 145] width 10 height 10
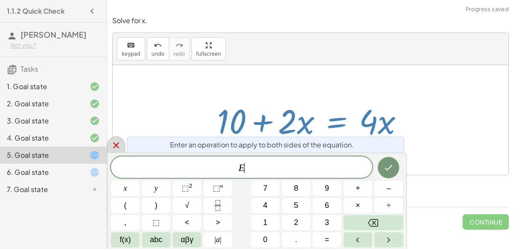
click at [389, 171] on icon "Done" at bounding box center [388, 167] width 10 height 10
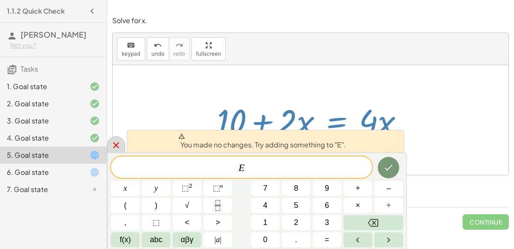
click at [121, 151] on div at bounding box center [116, 144] width 18 height 17
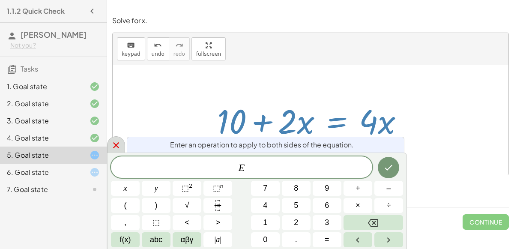
click at [120, 152] on div at bounding box center [116, 144] width 18 height 17
click at [392, 162] on icon "Done" at bounding box center [388, 167] width 10 height 10
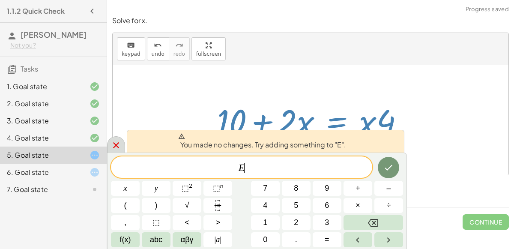
click at [114, 150] on icon at bounding box center [116, 145] width 10 height 10
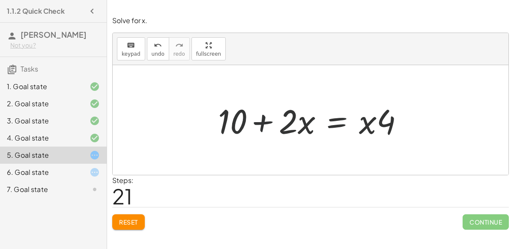
click at [267, 142] on div "+ 7 + · 2 · x = + · 4 · x − 3 + 7 + · 2 · x + 3 = + · 4 · x − 3 + 3 + 7 + · 2 ·…" at bounding box center [310, 120] width 213 height 48
click at [276, 143] on div "+ 7 + · 2 · x = + · 4 · x − 3 + 7 + · 2 · x + 3 = + · 4 · x − 3 + 3 + 7 + · 2 ·…" at bounding box center [310, 120] width 213 height 48
